Goal: Navigation & Orientation: Find specific page/section

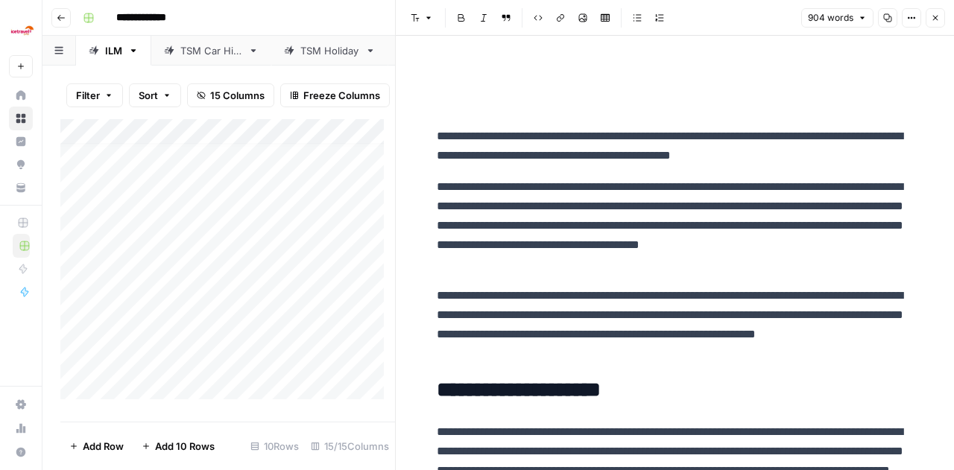
scroll to position [817, 0]
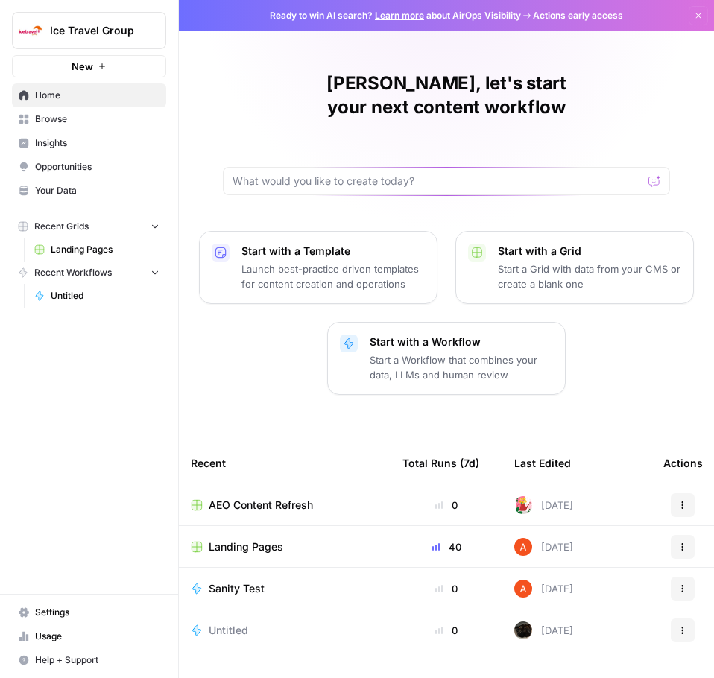
click at [260, 540] on span "Landing Pages" at bounding box center [246, 547] width 75 height 15
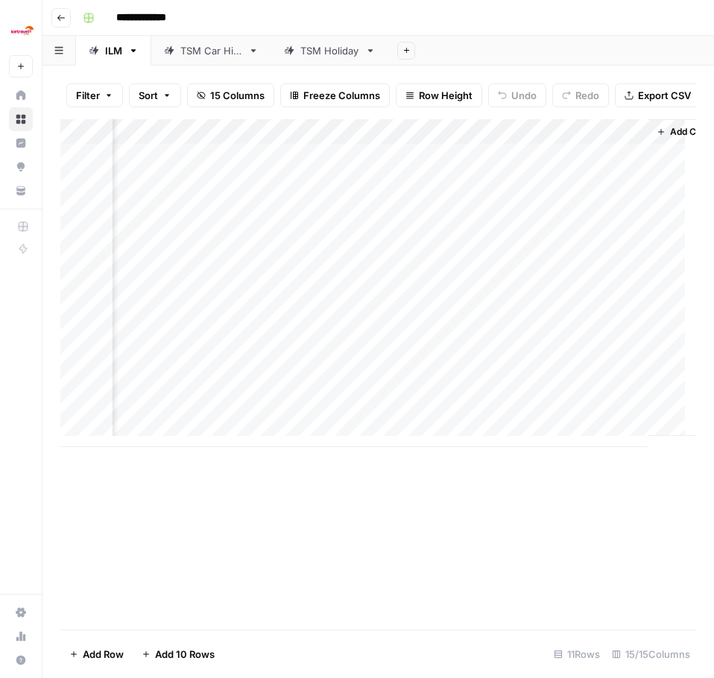
scroll to position [0, 1524]
click at [345, 50] on div "TSM Holiday" at bounding box center [329, 50] width 59 height 15
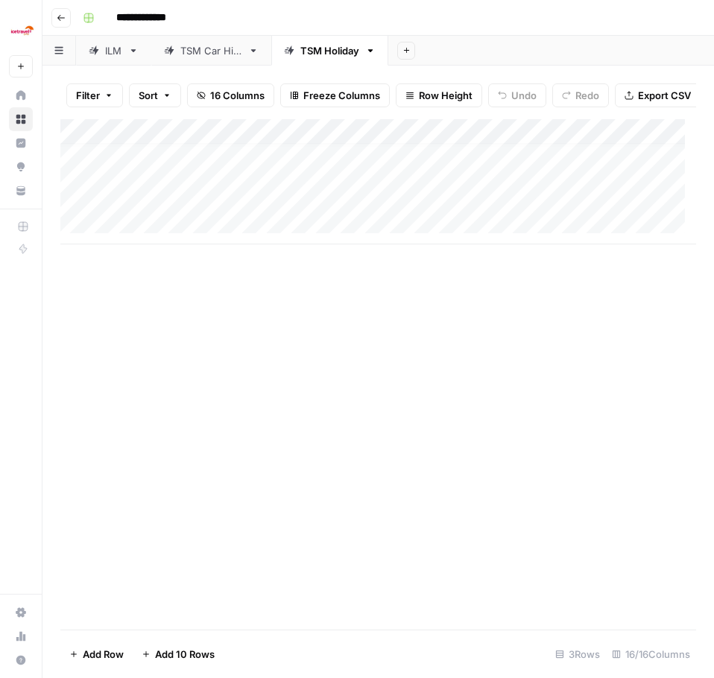
scroll to position [11, 0]
click at [114, 57] on div "ILM" at bounding box center [113, 50] width 17 height 15
